Goal: Information Seeking & Learning: Learn about a topic

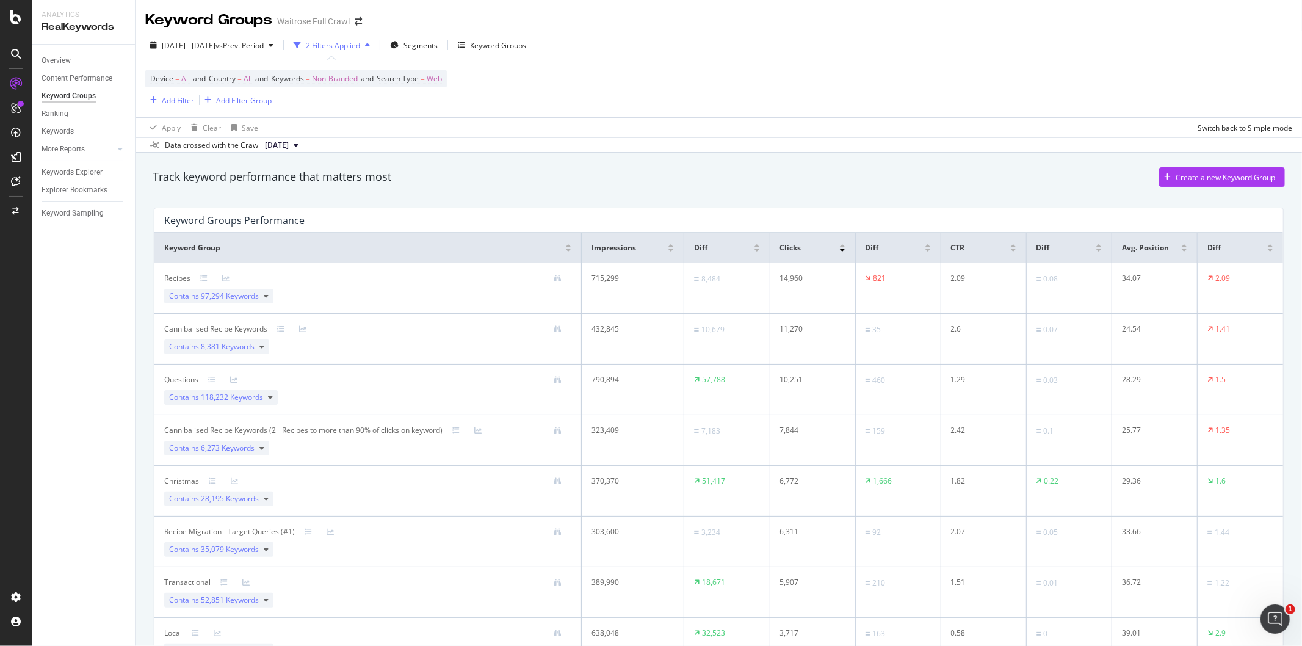
click at [28, 51] on div at bounding box center [15, 54] width 29 height 20
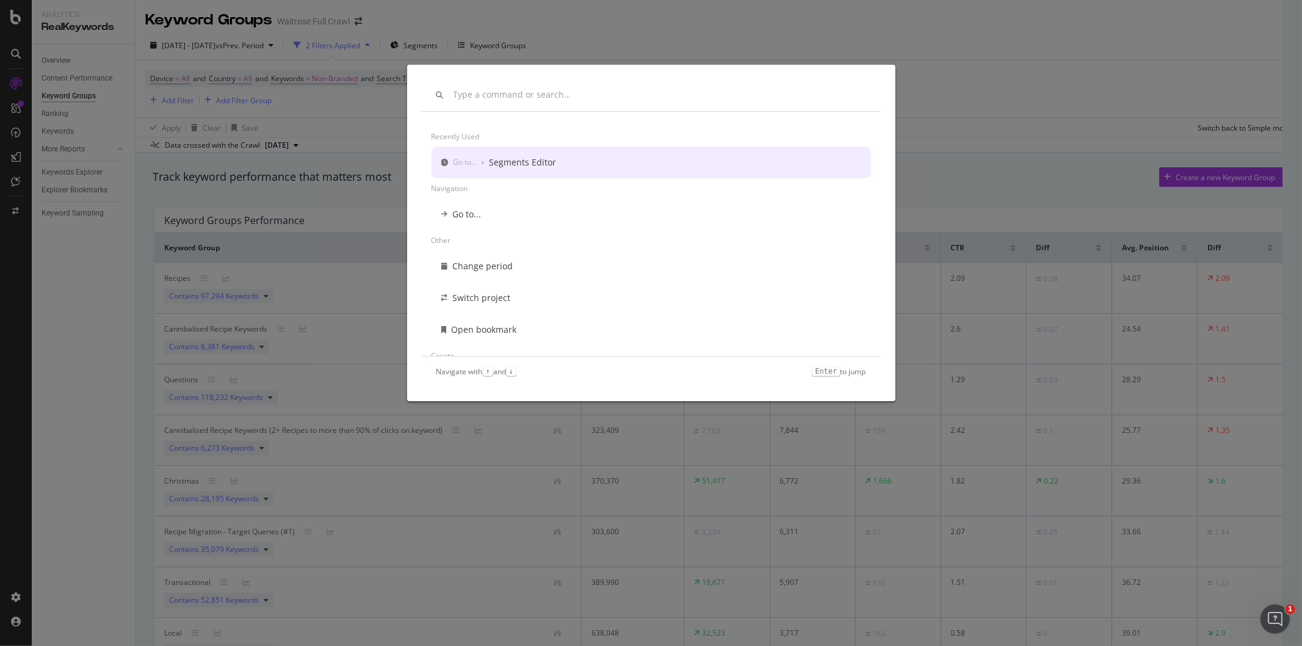
click at [64, 67] on div "Recently used Go to... › Segments Editor Navigation Go to... Other Change perio…" at bounding box center [651, 323] width 1302 height 646
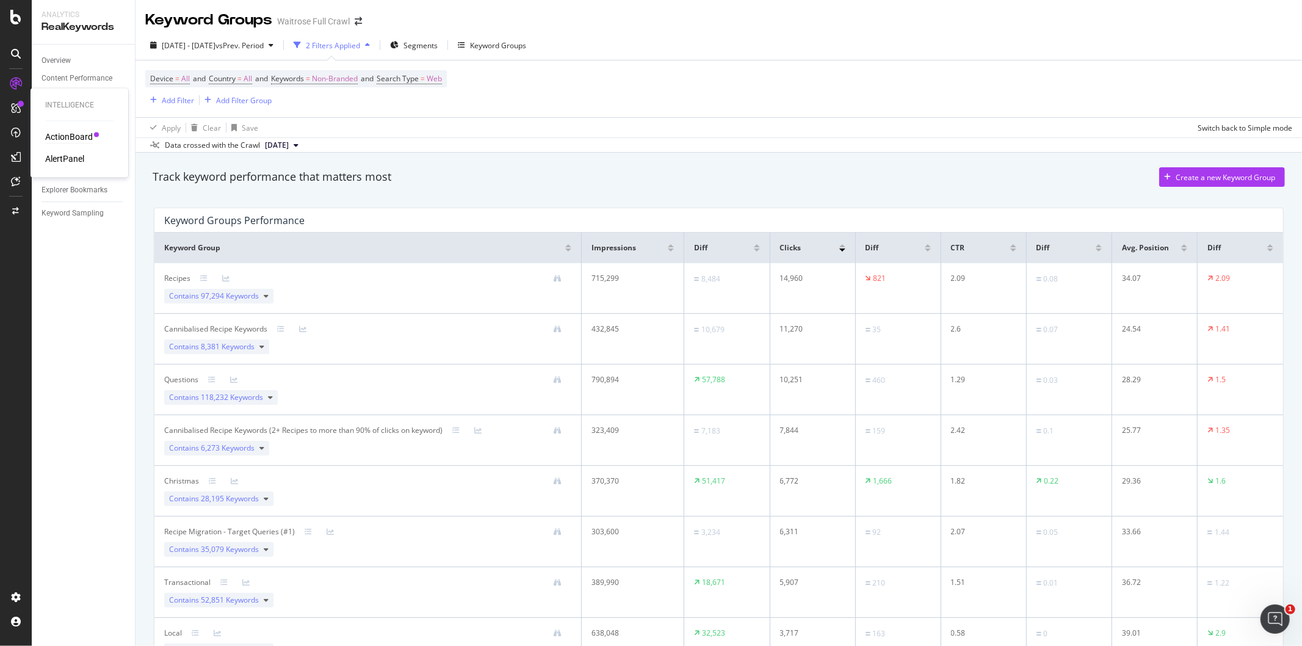
click at [62, 139] on div "ActionBoard" at bounding box center [69, 137] width 48 height 12
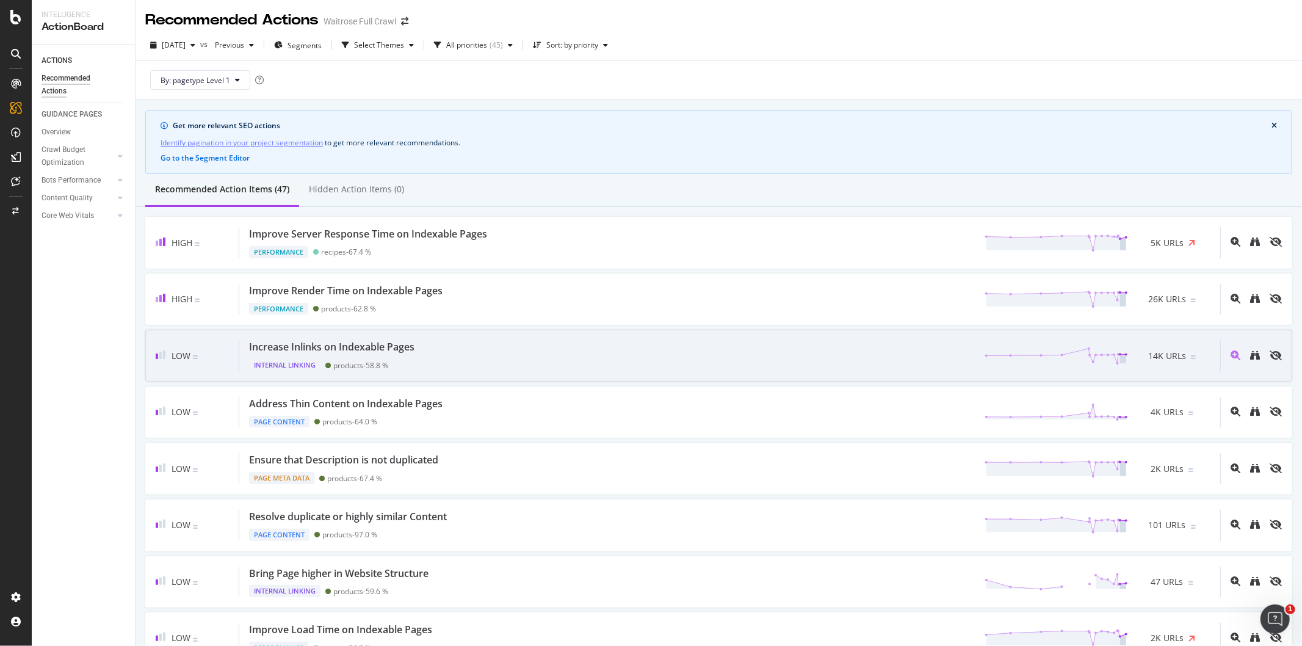
click at [455, 350] on div "Increase Inlinks on Indexable Pages Internal Linking products - 58.8 % 14K URLs" at bounding box center [729, 355] width 981 height 31
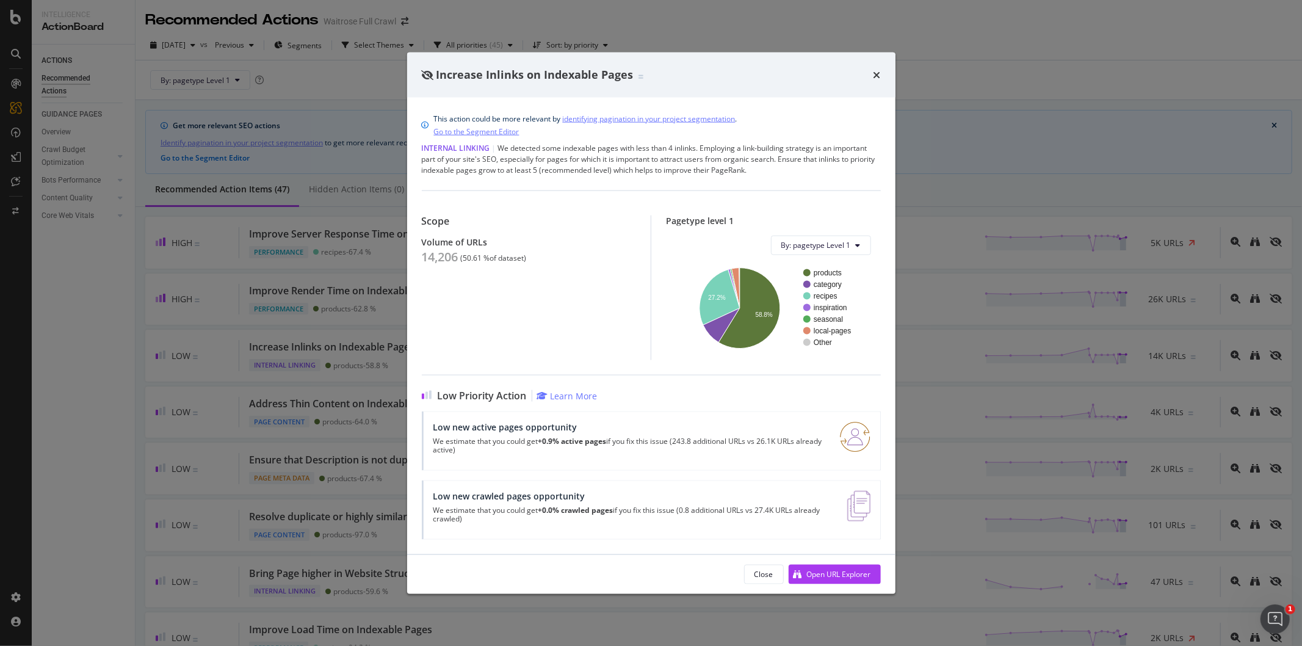
click at [868, 73] on div "Increase Inlinks on Indexable Pages" at bounding box center [651, 75] width 459 height 16
click at [871, 73] on div "Increase Inlinks on Indexable Pages" at bounding box center [651, 75] width 459 height 16
click at [873, 73] on icon "times" at bounding box center [876, 75] width 7 height 10
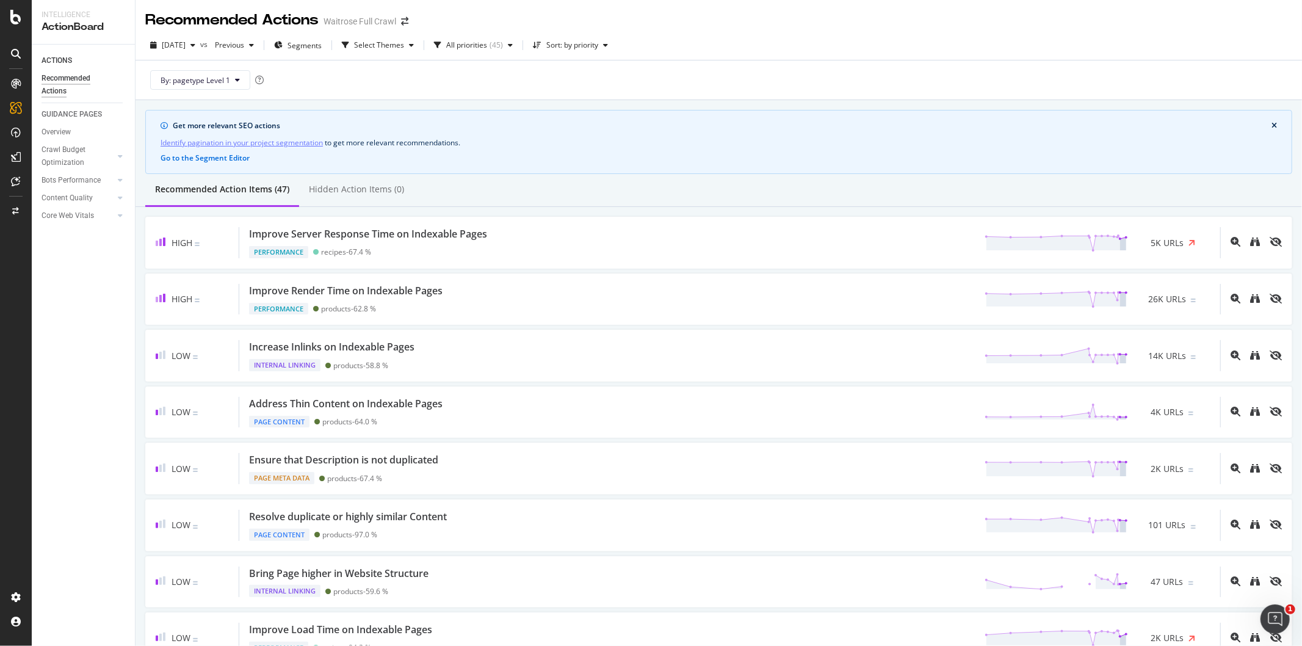
click at [56, 45] on div "ACTIONS Recommended Actions GUIDANCE PAGES Overview Crawl Budget Optimization L…" at bounding box center [83, 345] width 103 height 601
click at [74, 54] on link "ACTIONS" at bounding box center [84, 60] width 85 height 13
click at [71, 55] on div "ACTIONS" at bounding box center [57, 60] width 31 height 13
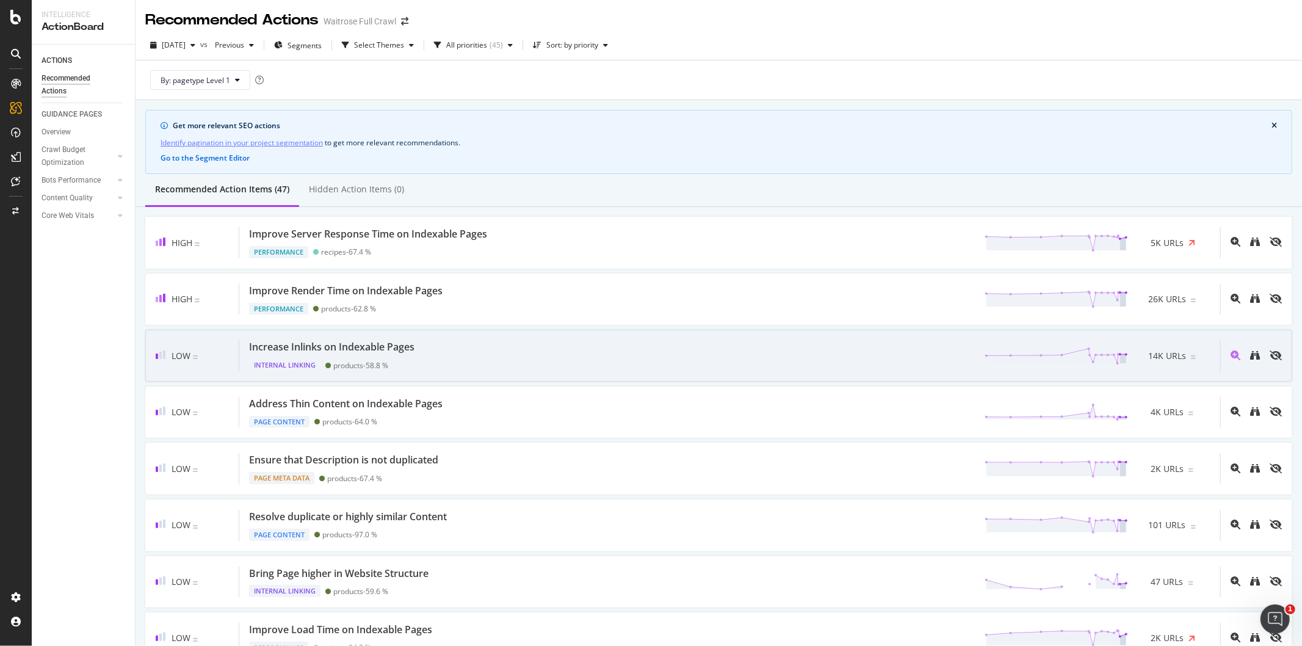
scroll to position [339, 0]
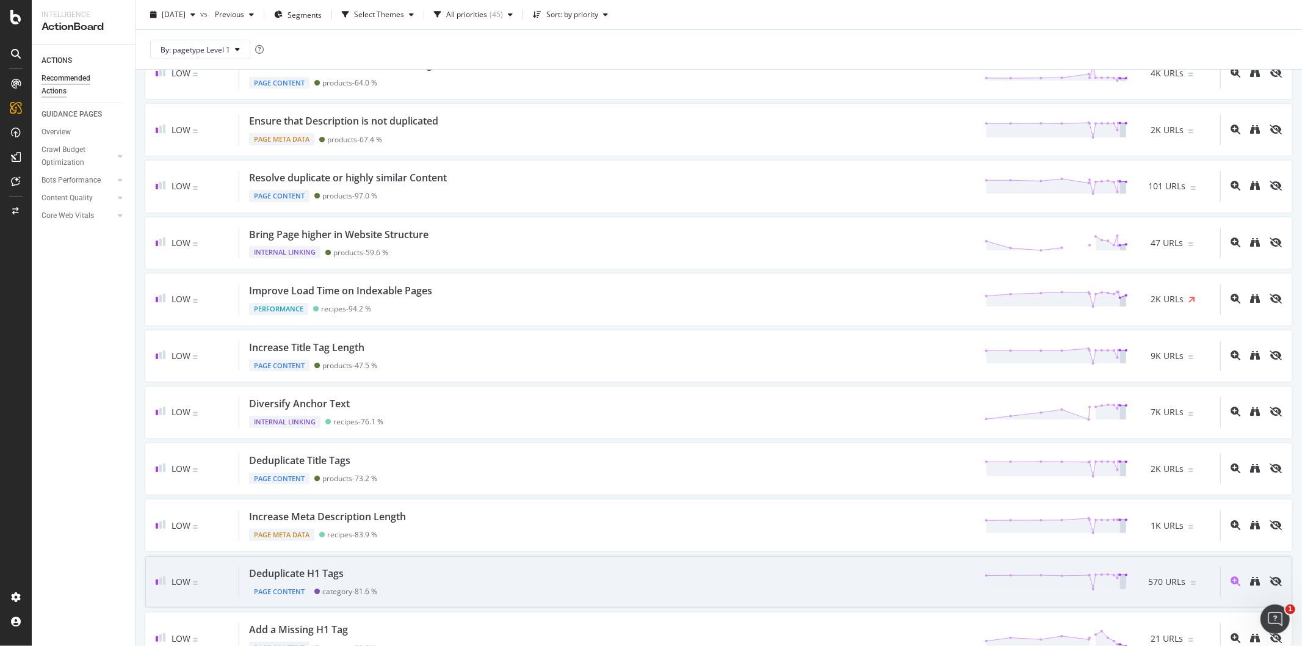
click at [502, 575] on div "Deduplicate H1 Tags Page Content category - 81.6 % 570 URLs" at bounding box center [729, 581] width 981 height 31
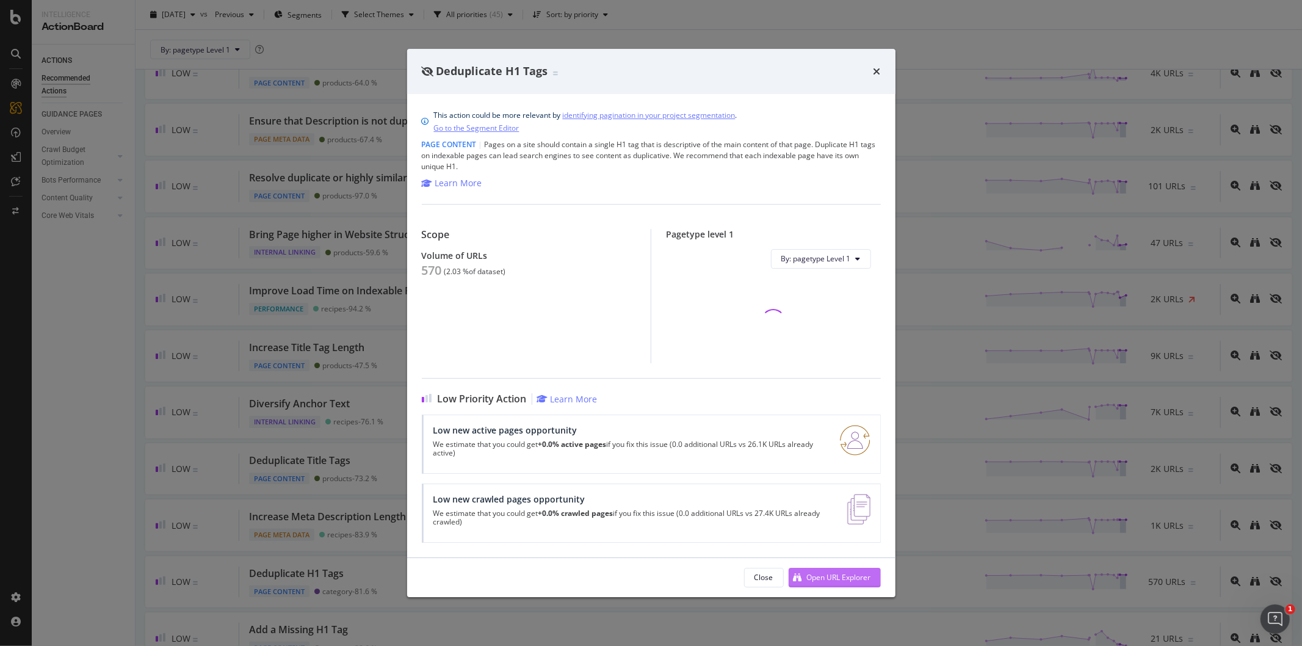
click at [815, 577] on div "Open URL Explorer" at bounding box center [839, 577] width 64 height 10
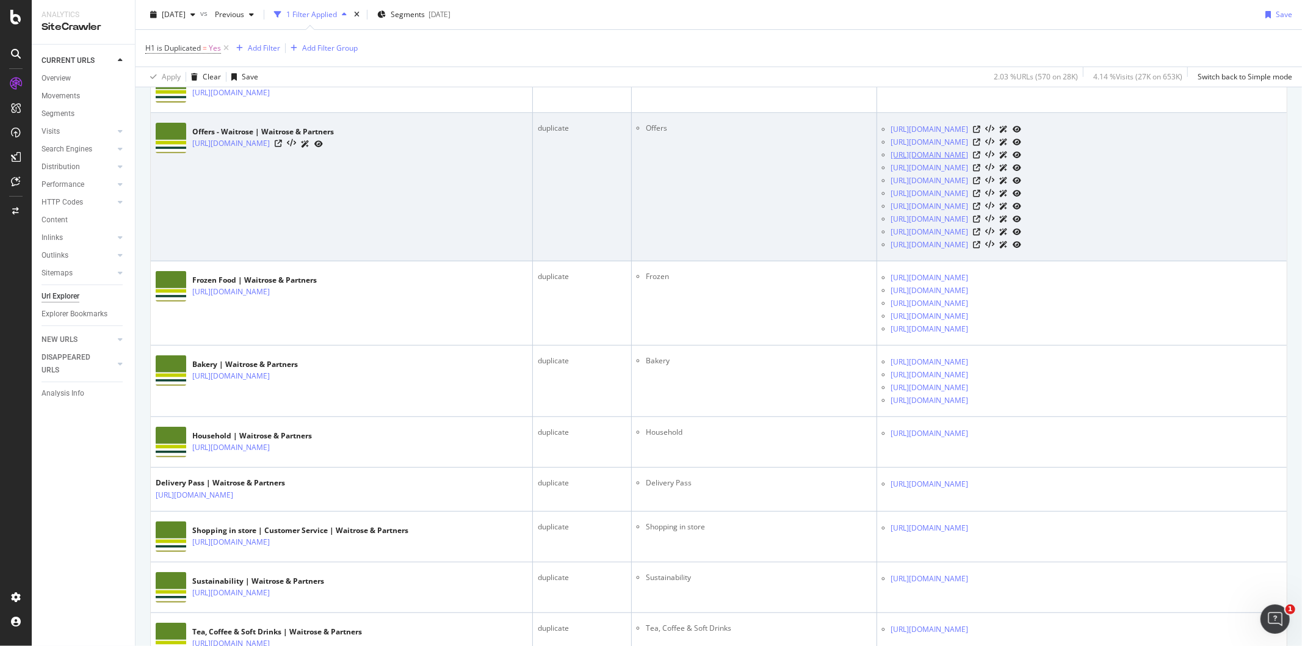
scroll to position [68, 0]
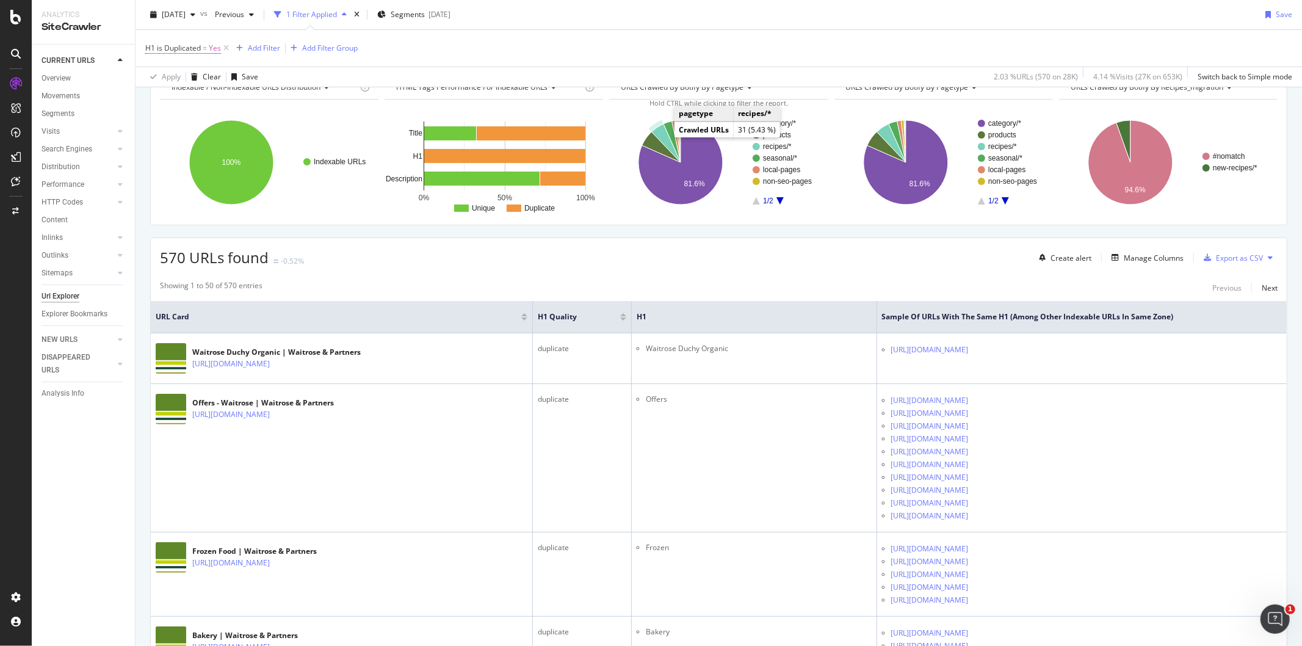
click at [662, 136] on icon "A chart." at bounding box center [666, 143] width 29 height 38
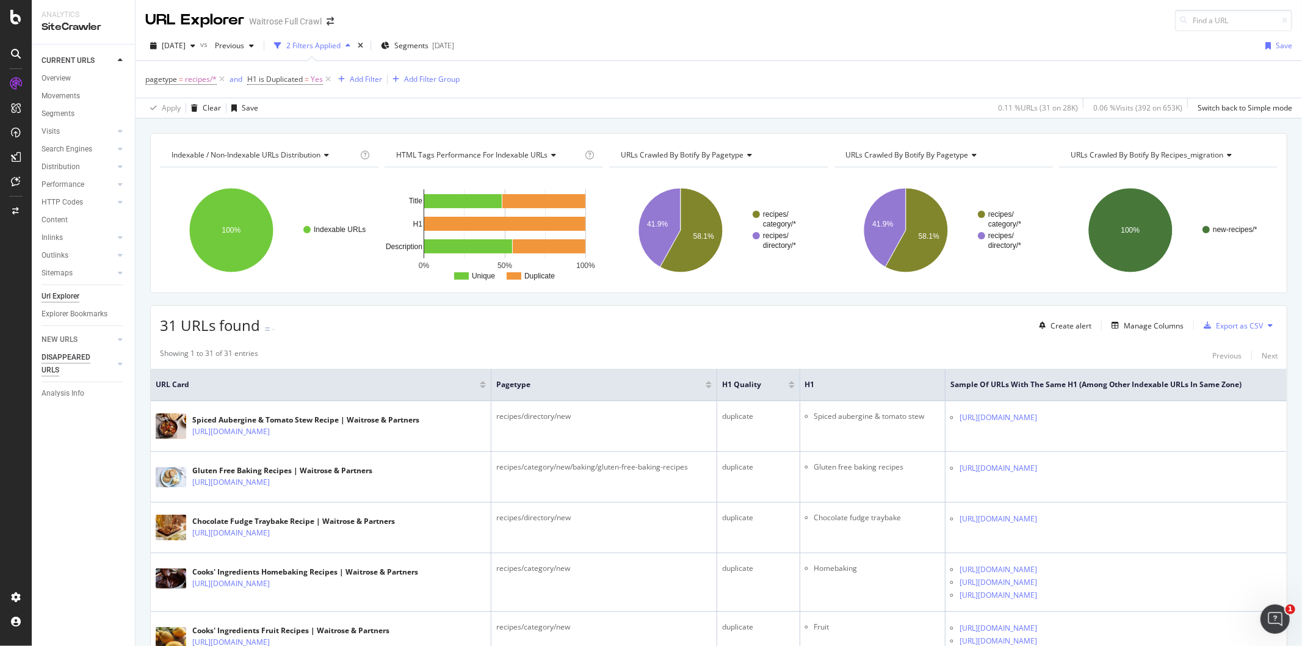
click at [74, 355] on div "DISAPPEARED URLS" at bounding box center [73, 364] width 62 height 26
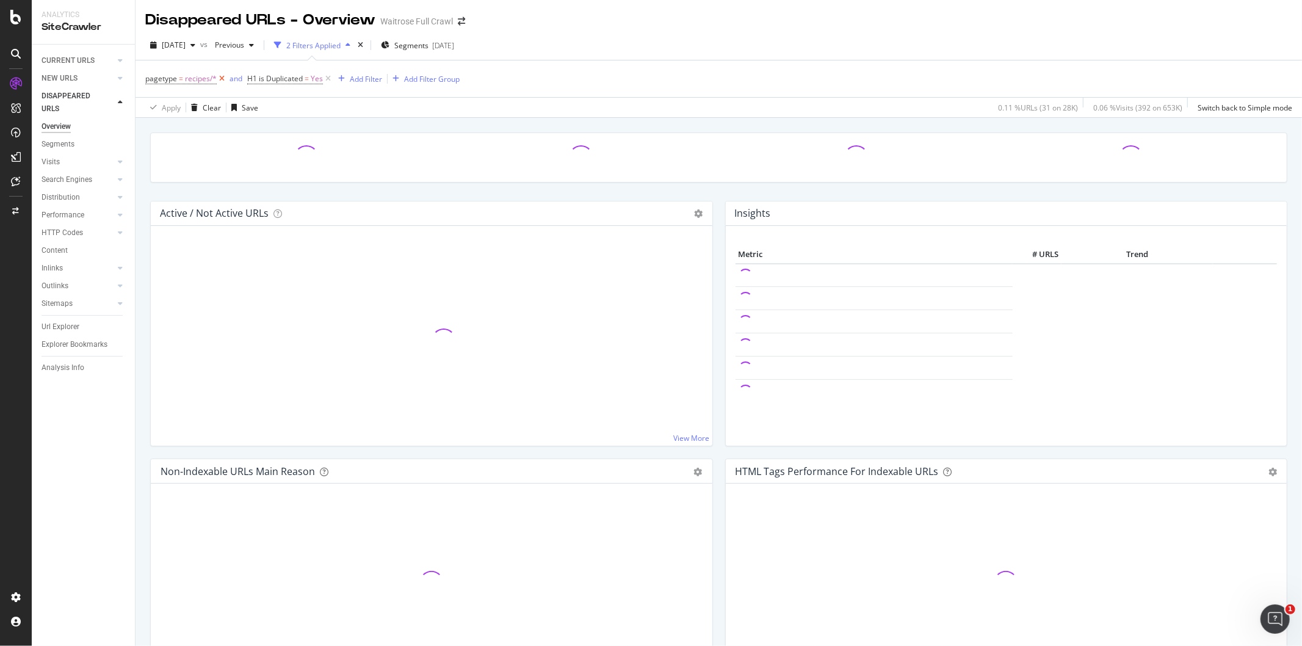
click at [221, 81] on icon at bounding box center [222, 79] width 10 height 12
click at [221, 81] on icon at bounding box center [226, 79] width 10 height 12
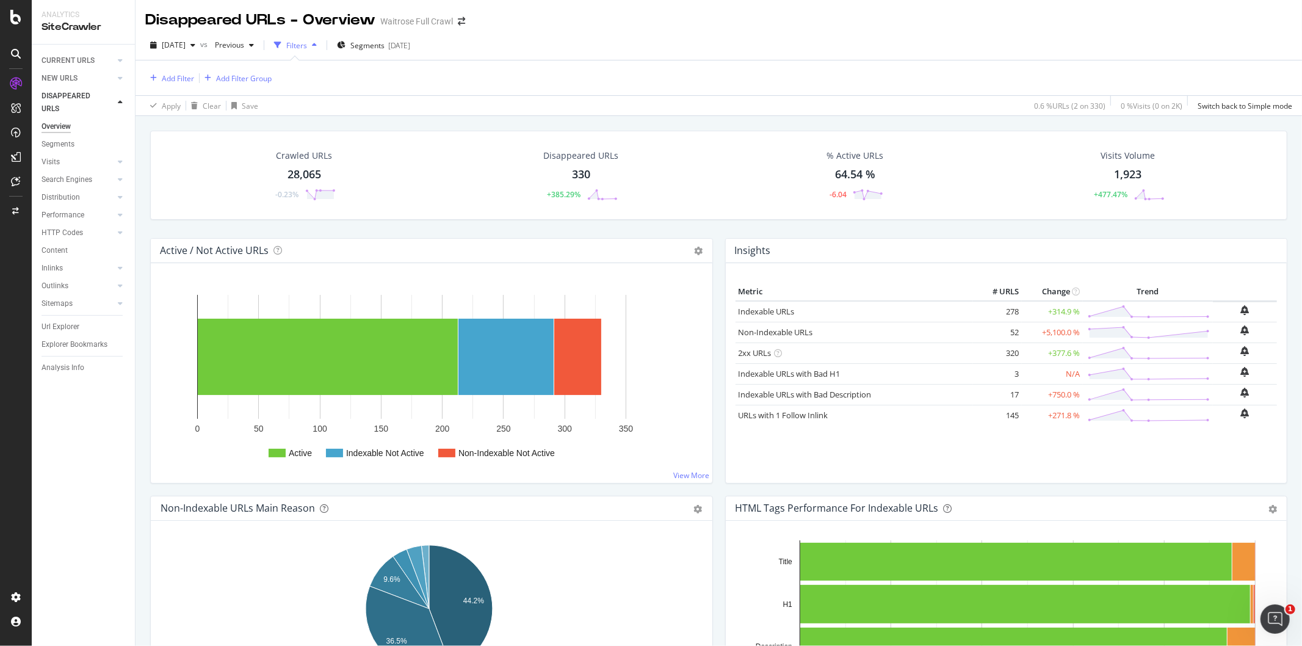
click at [572, 170] on div "330" at bounding box center [581, 175] width 18 height 16
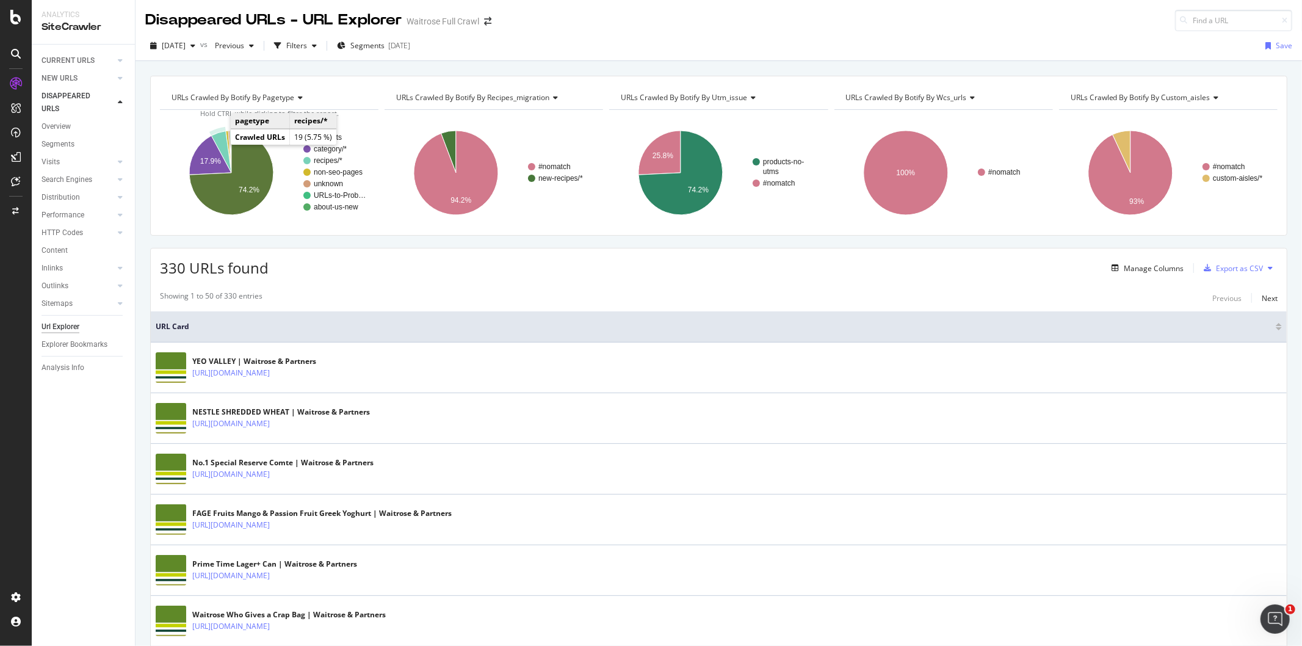
click at [221, 142] on icon "A chart." at bounding box center [221, 152] width 20 height 42
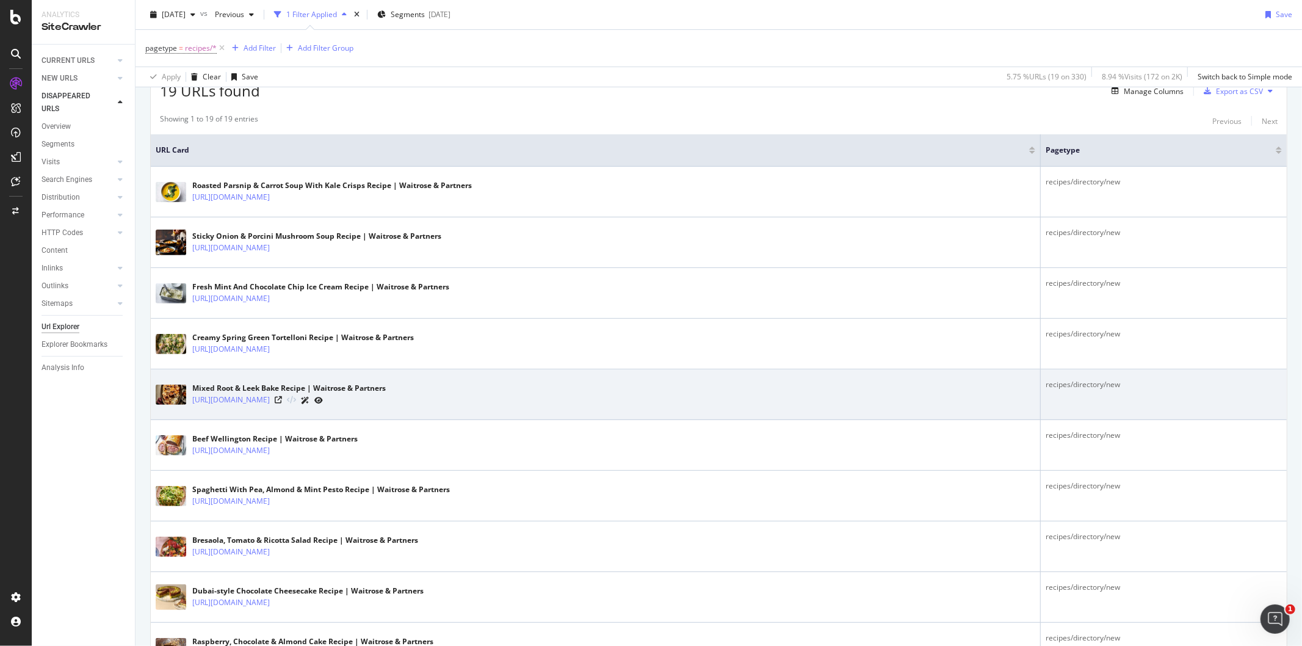
scroll to position [44, 0]
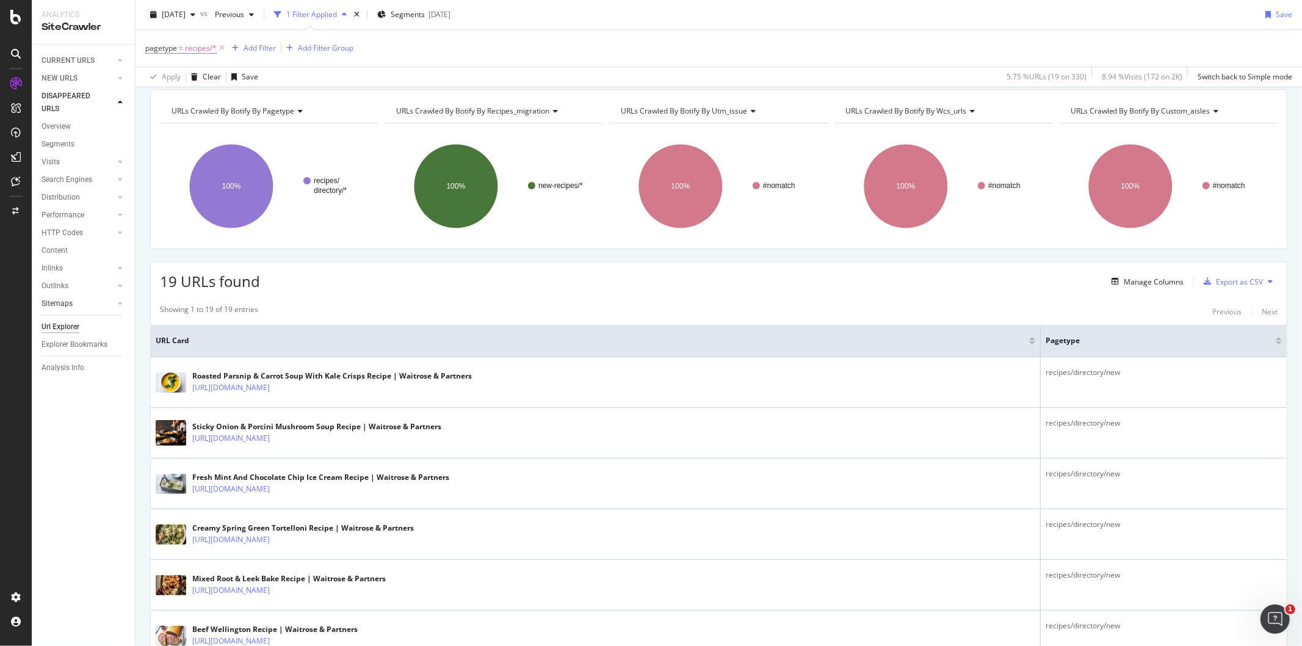
click at [89, 303] on link "Sitemaps" at bounding box center [78, 303] width 73 height 13
